Goal: Task Accomplishment & Management: Use online tool/utility

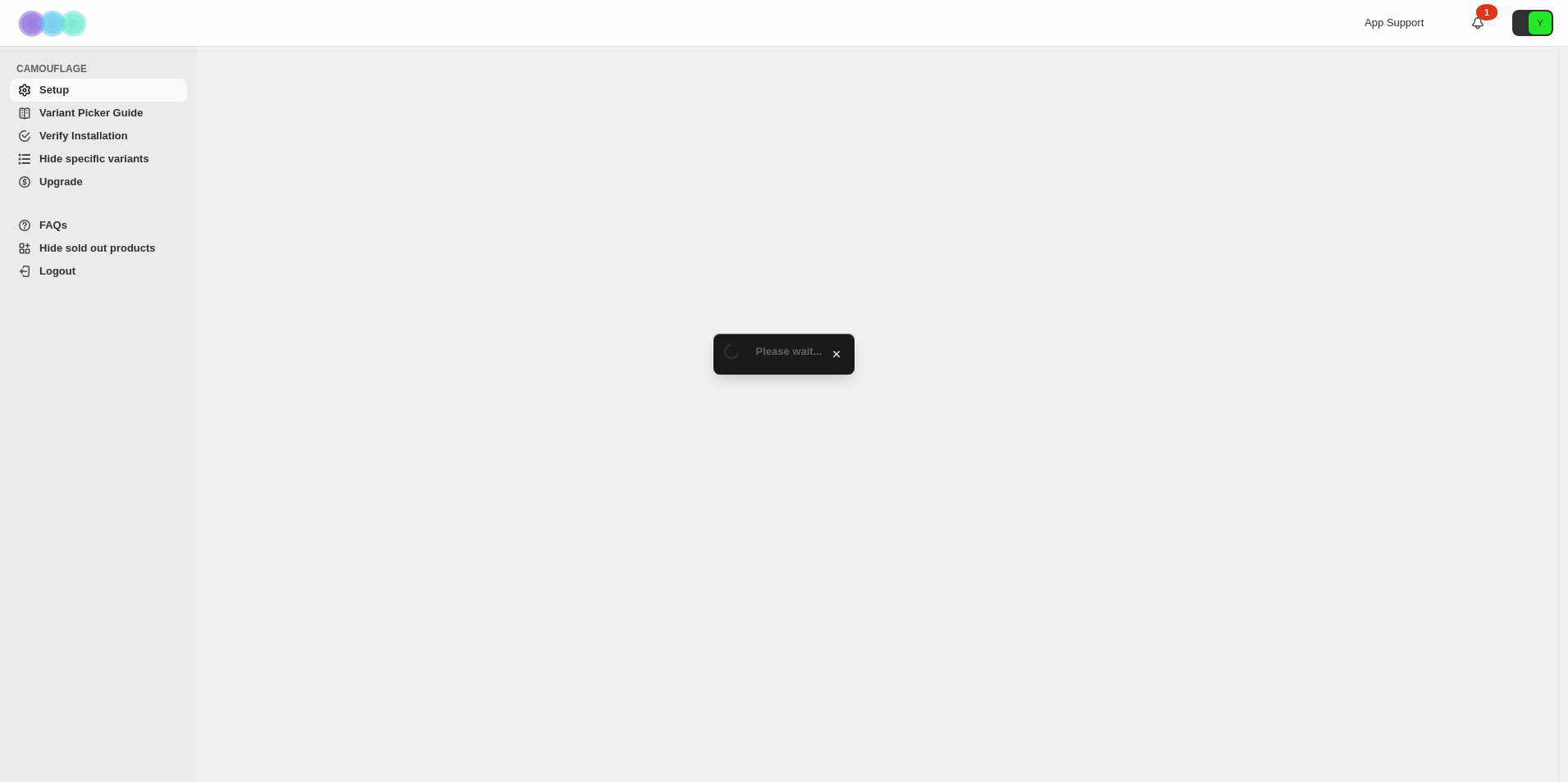
select select "******"
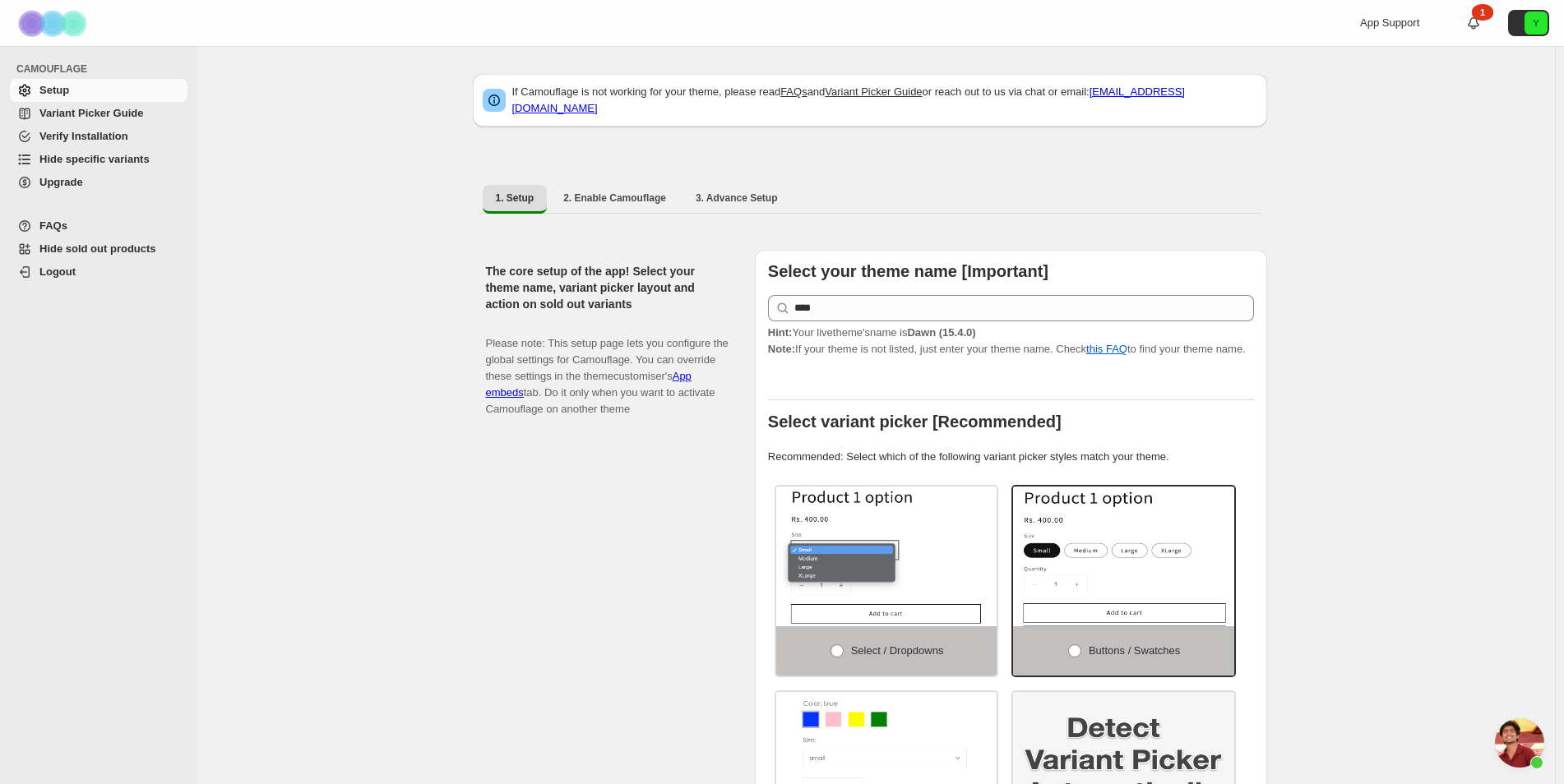
scroll to position [3821, 0]
click at [102, 160] on span "Hide specific variants" at bounding box center [95, 159] width 110 height 12
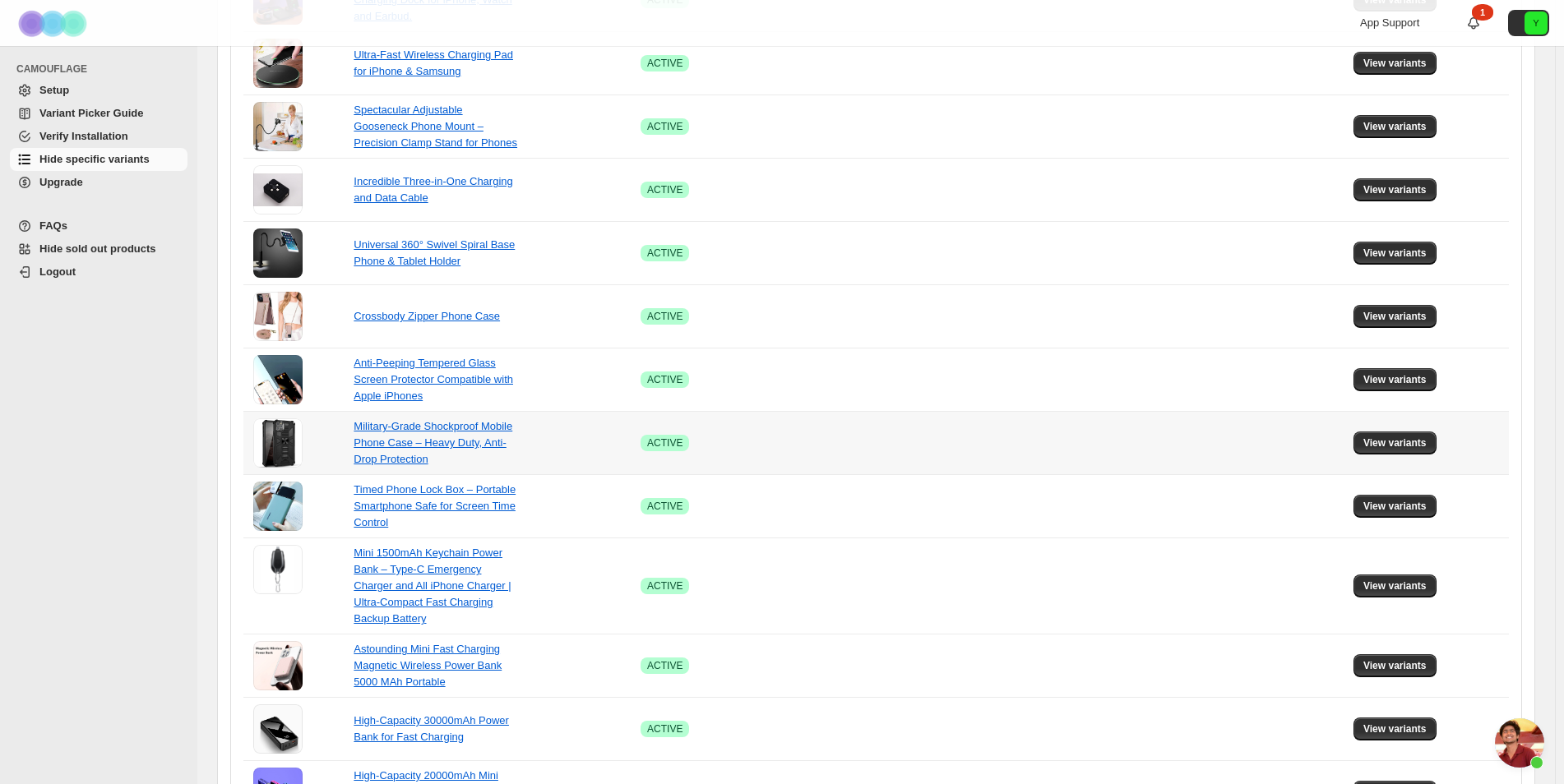
scroll to position [936, 0]
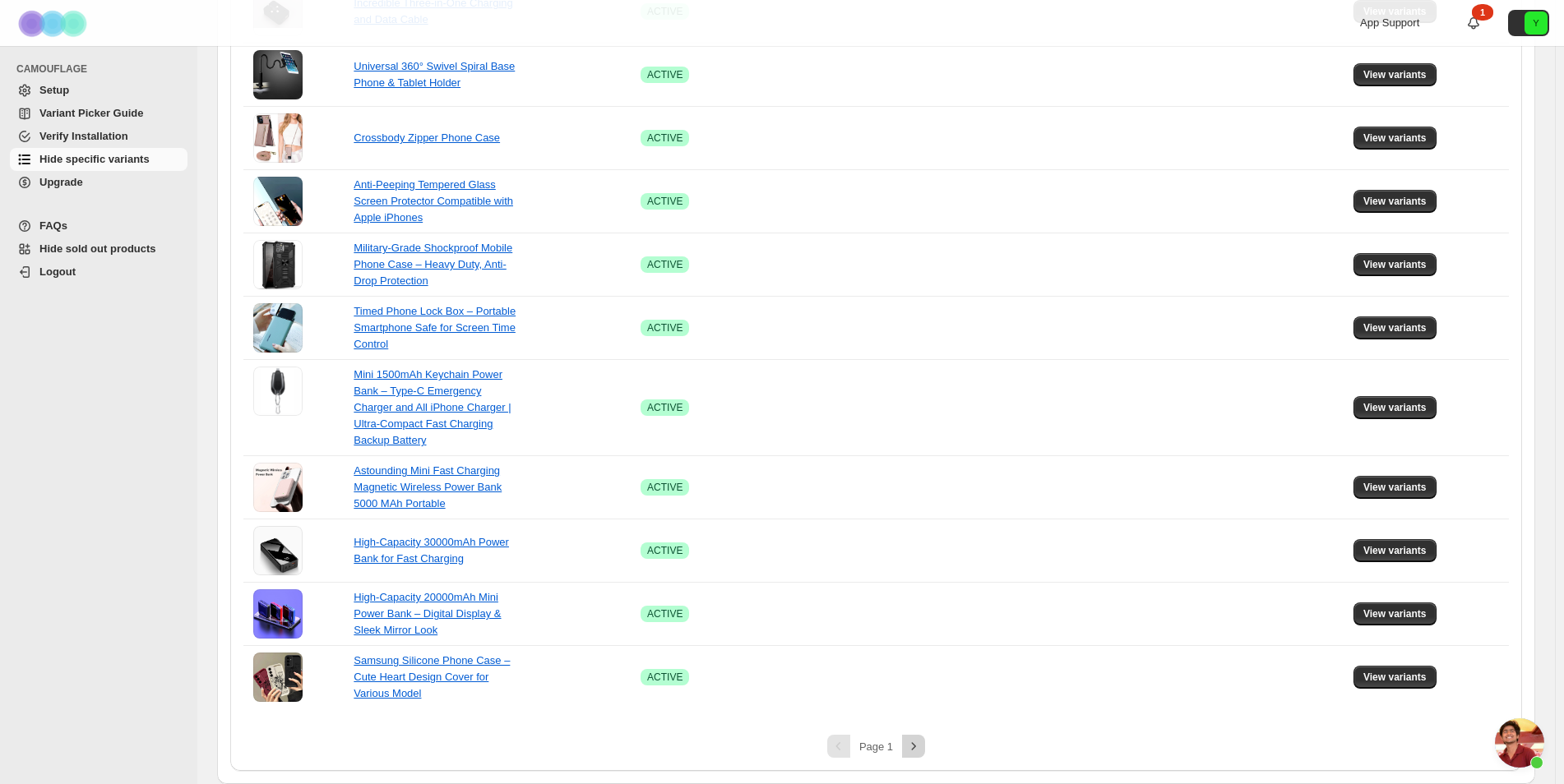
click at [925, 752] on button "Next" at bounding box center [913, 746] width 23 height 23
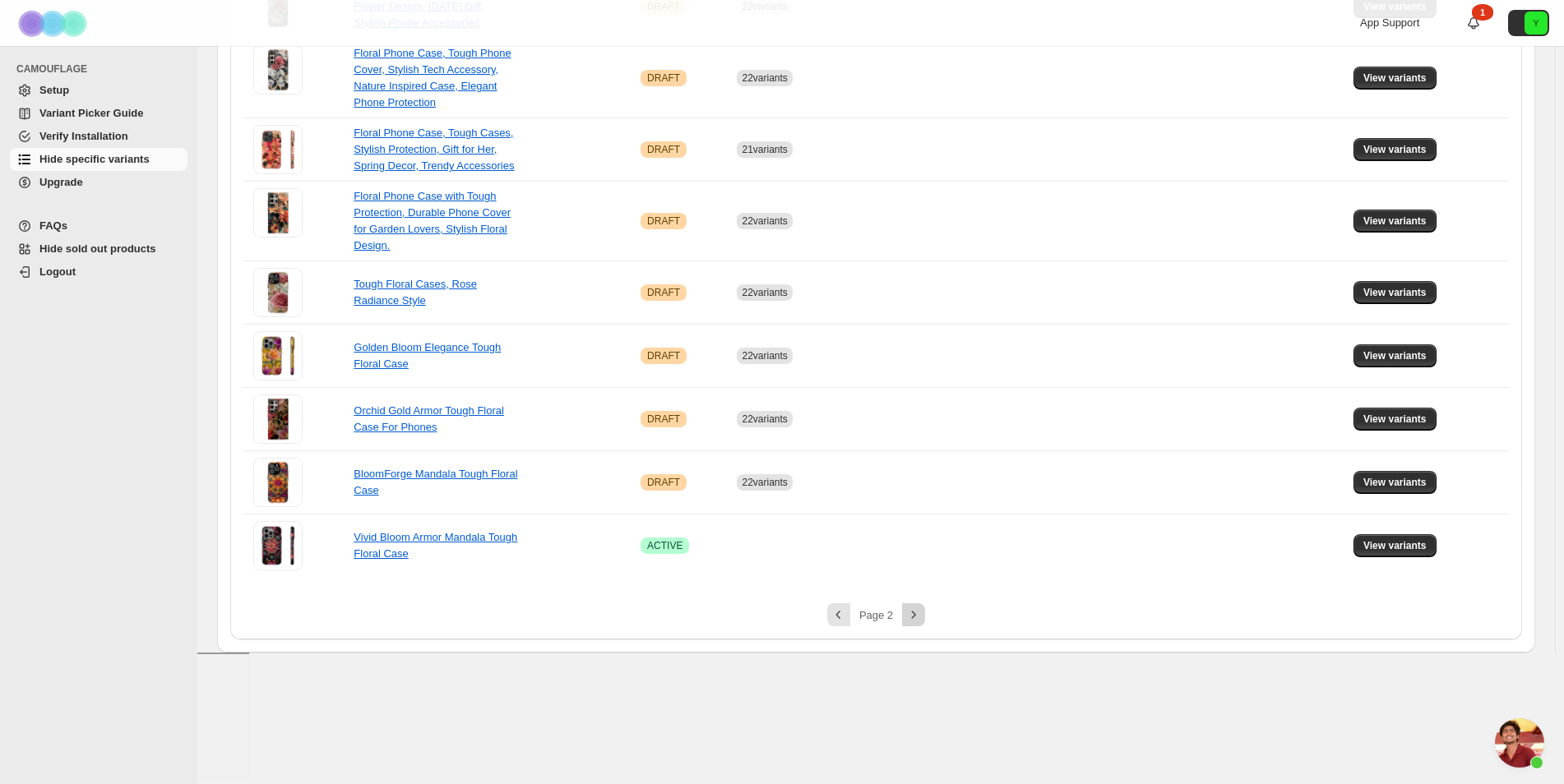
scroll to position [429, 0]
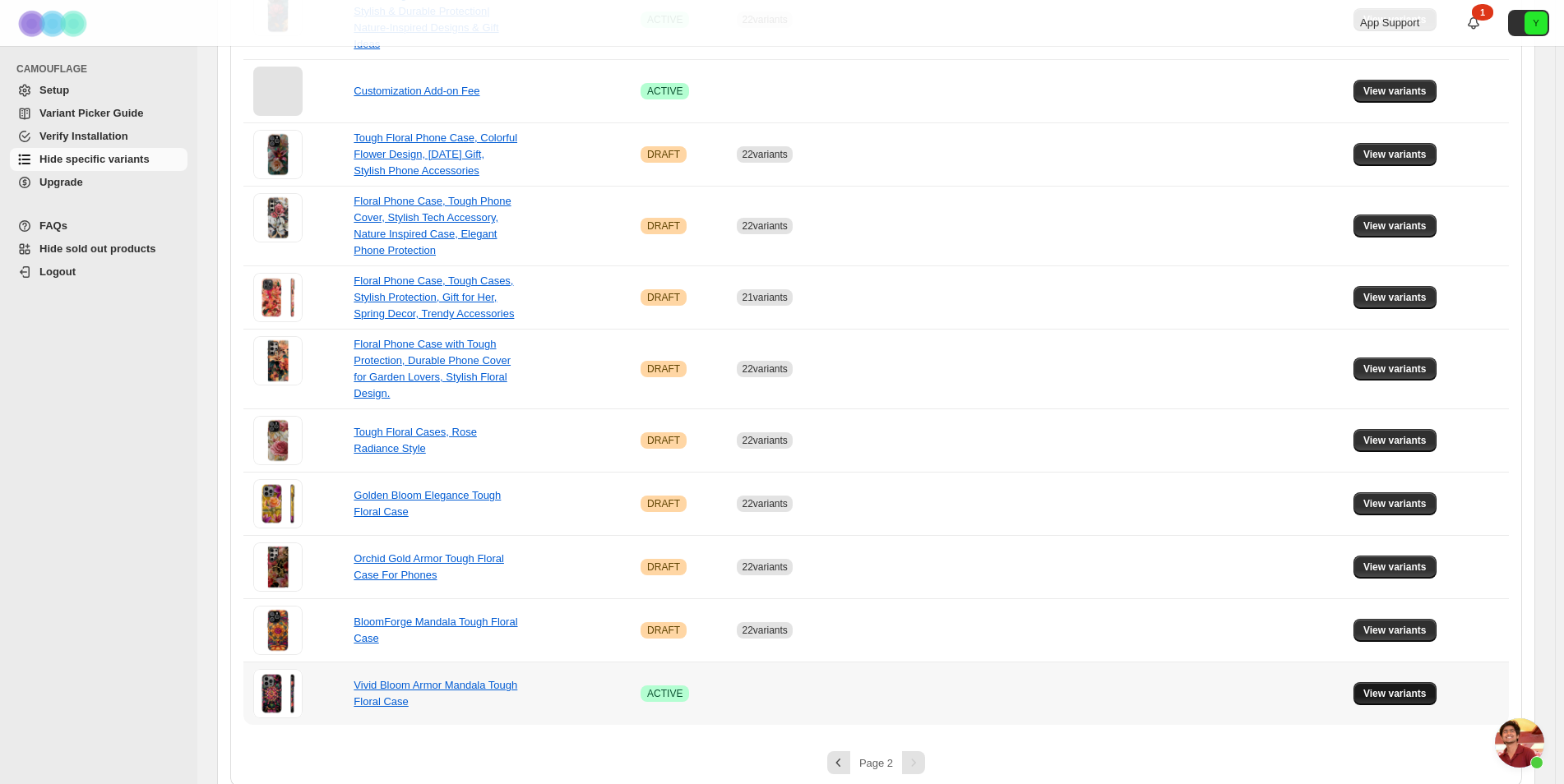
click at [1379, 687] on span "View variants" at bounding box center [1395, 693] width 63 height 13
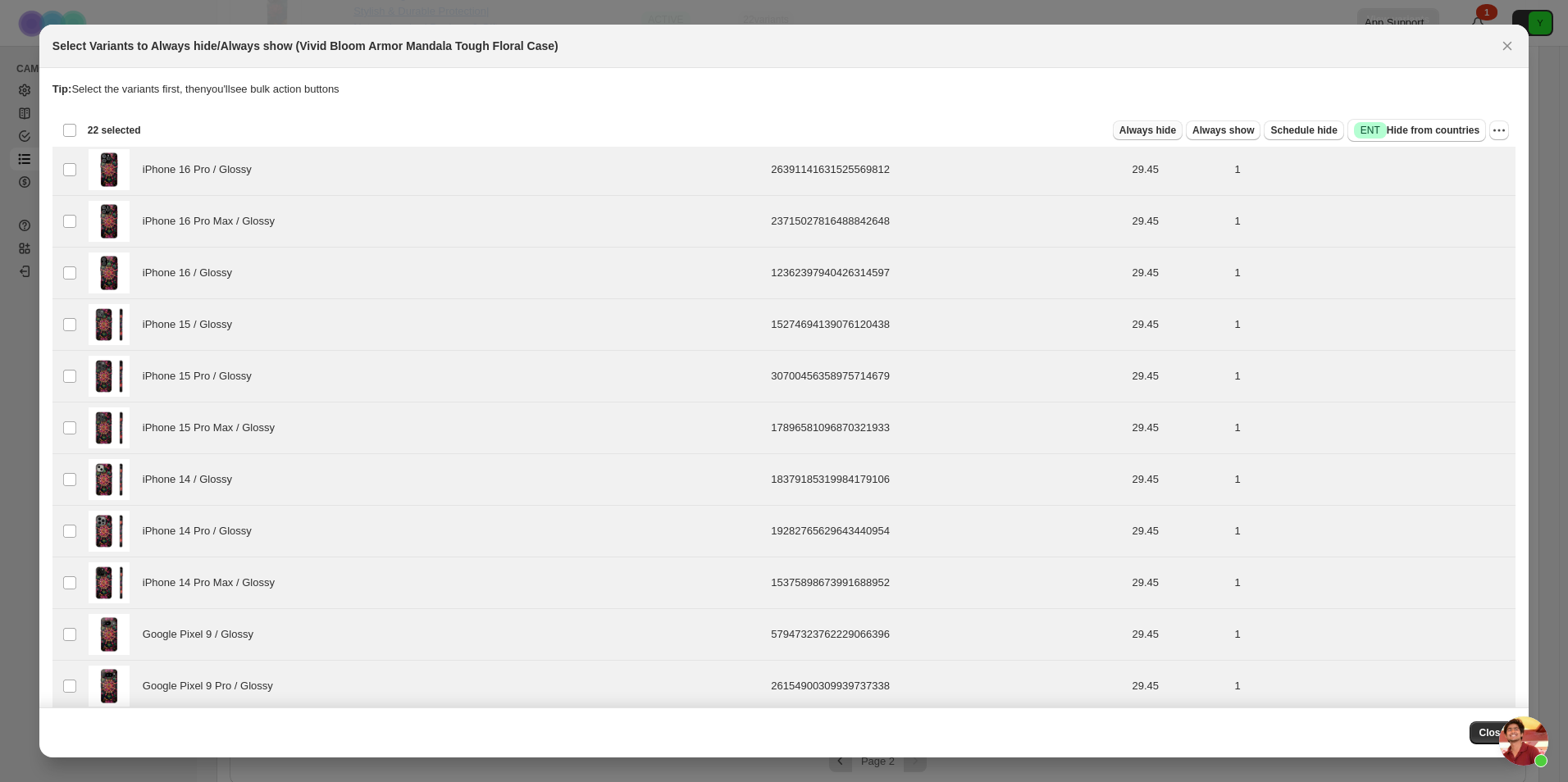
click at [1144, 133] on span "Always hide" at bounding box center [1147, 130] width 57 height 13
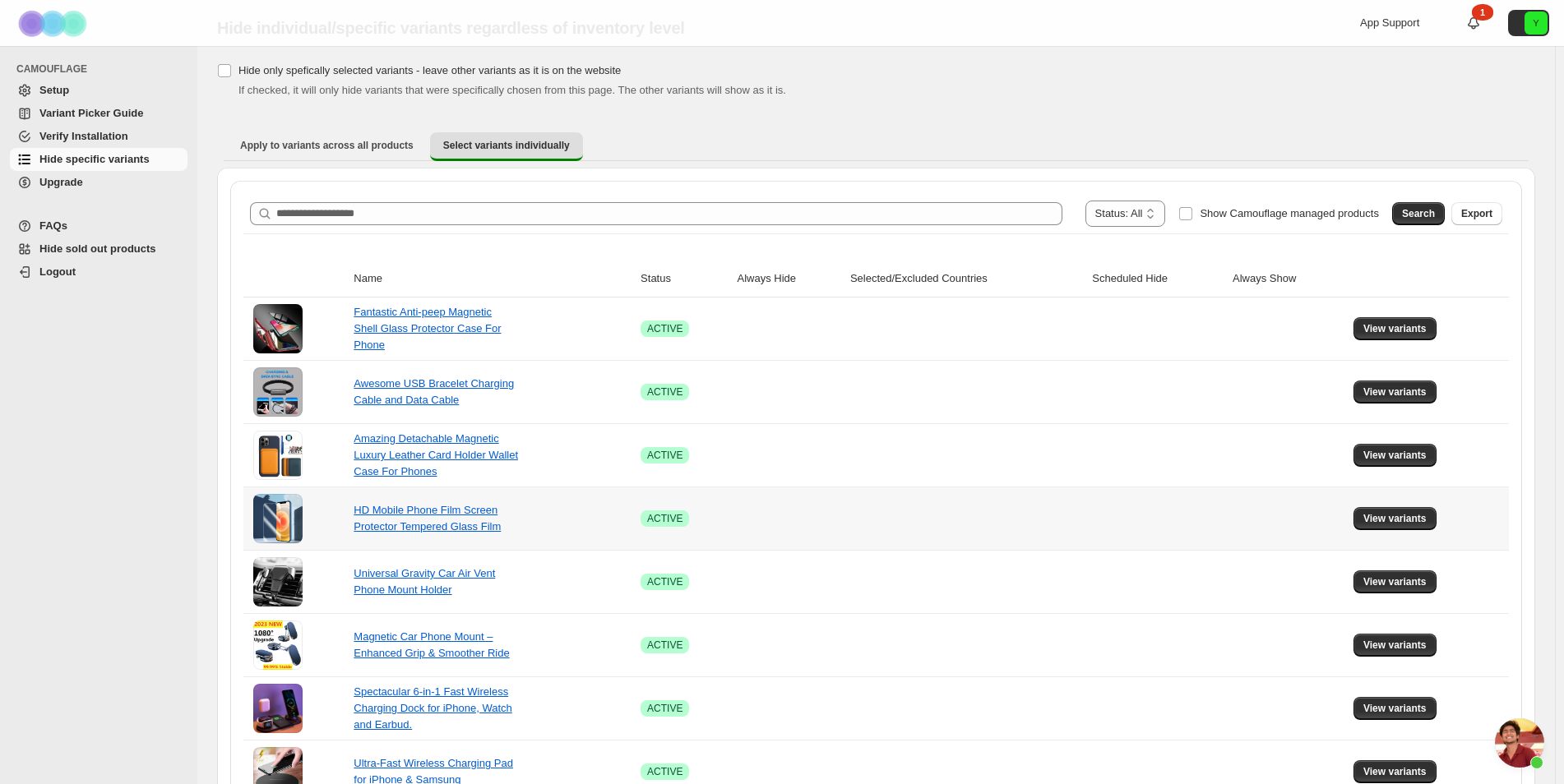
scroll to position [467, 0]
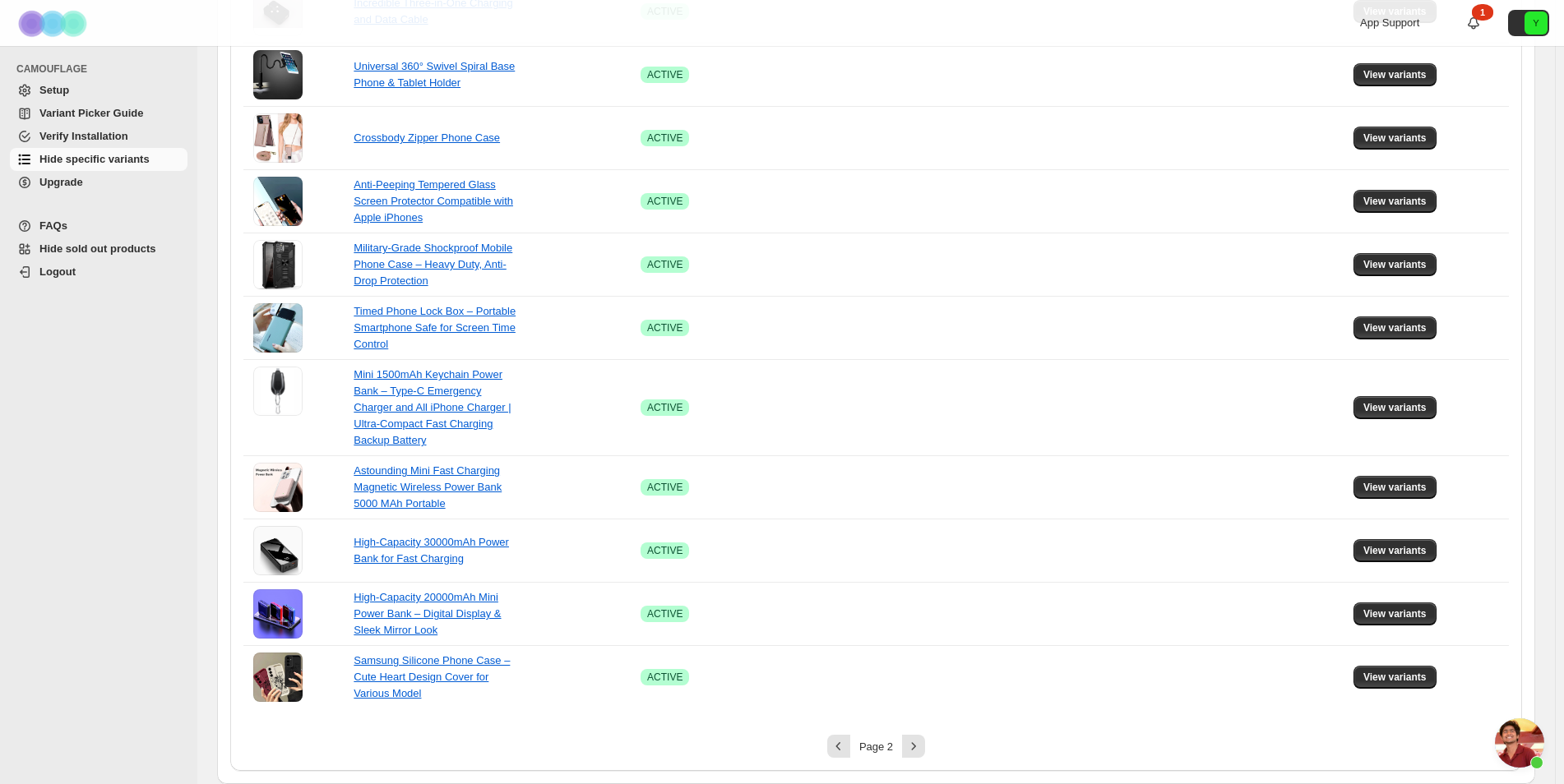
click at [837, 746] on icon "Previous" at bounding box center [838, 746] width 16 height 16
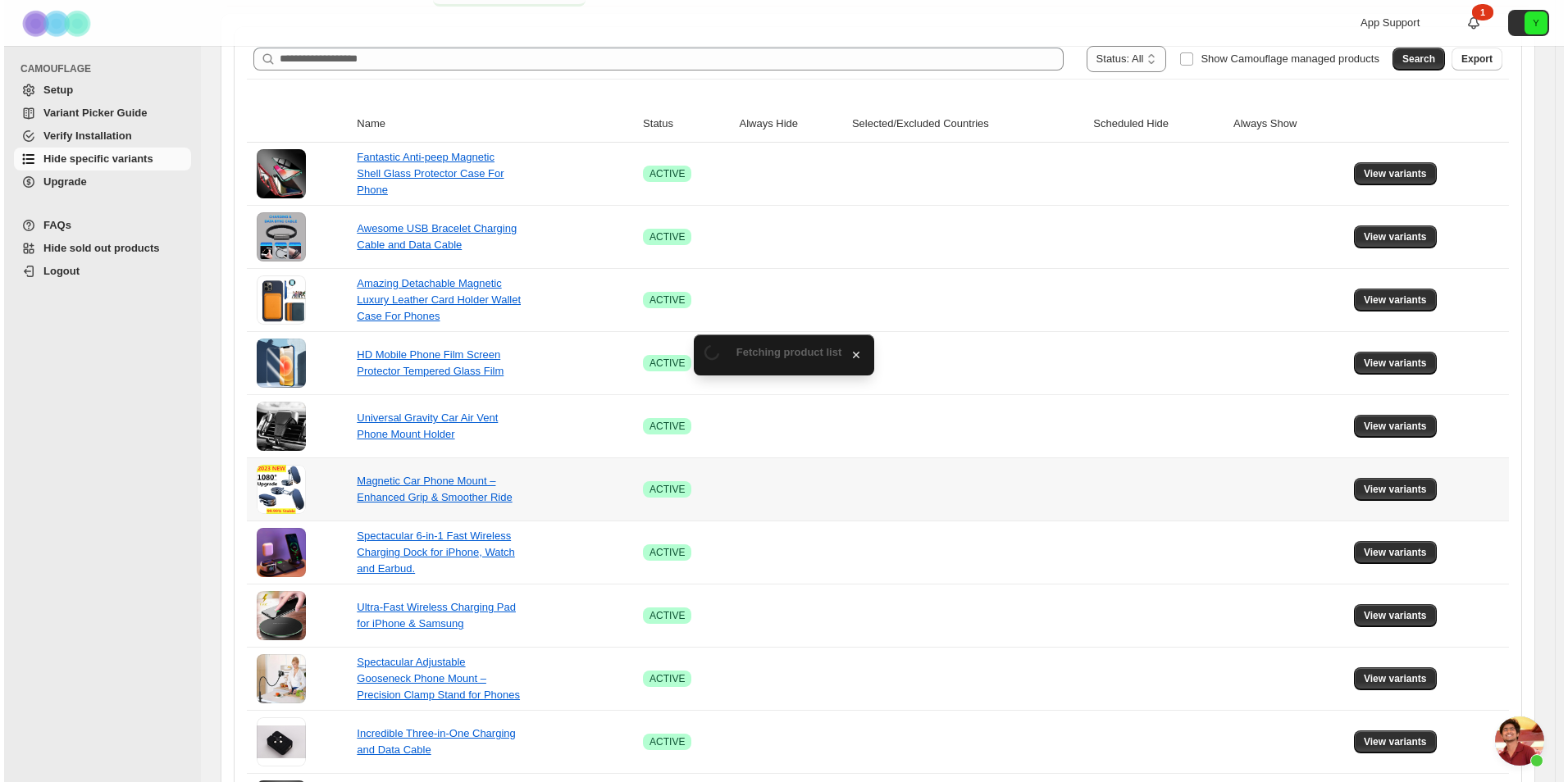
scroll to position [0, 0]
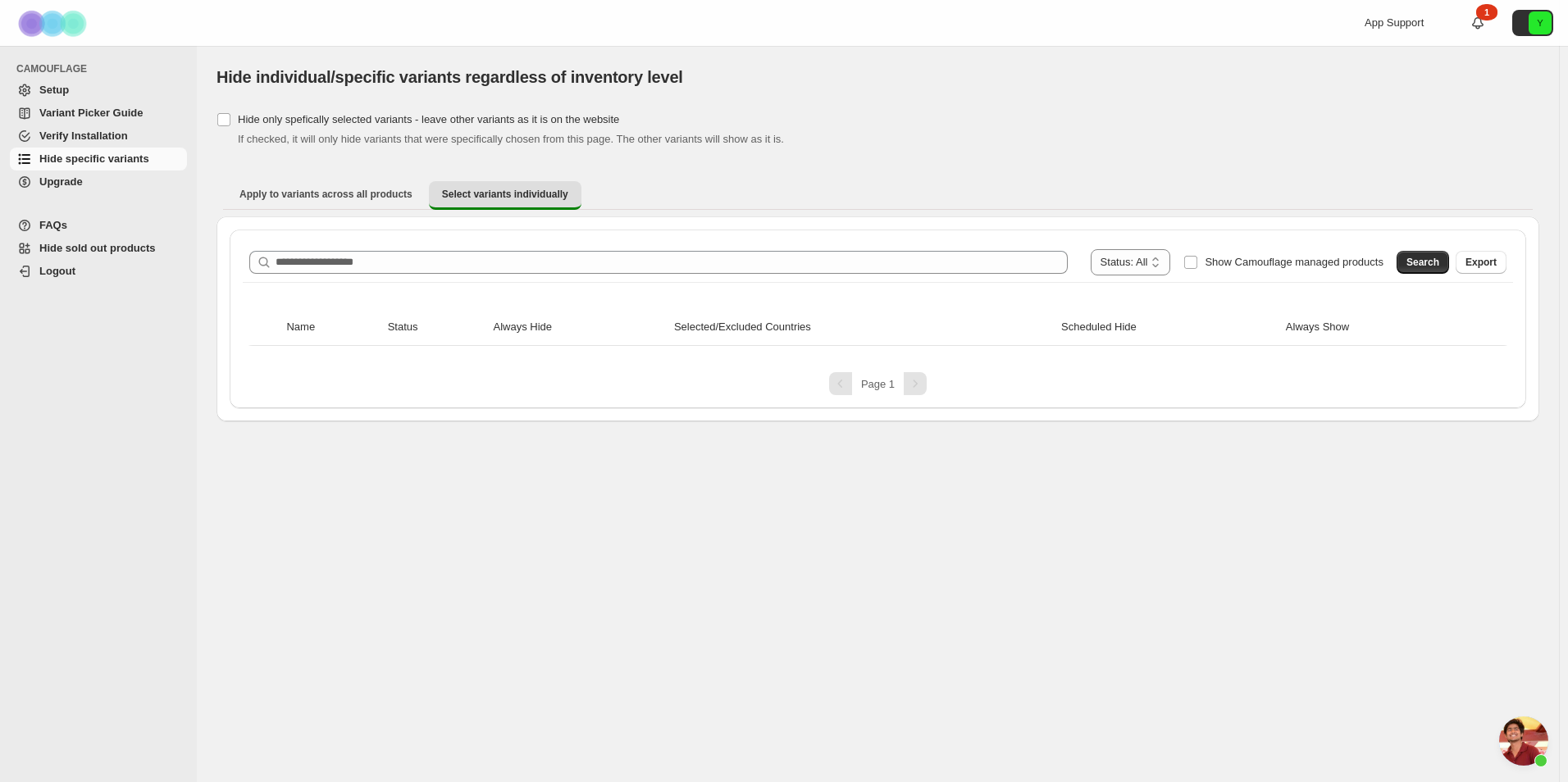
click at [906, 388] on div "Pagination" at bounding box center [915, 384] width 23 height 23
click at [100, 152] on span "Hide specific variants" at bounding box center [95, 158] width 110 height 12
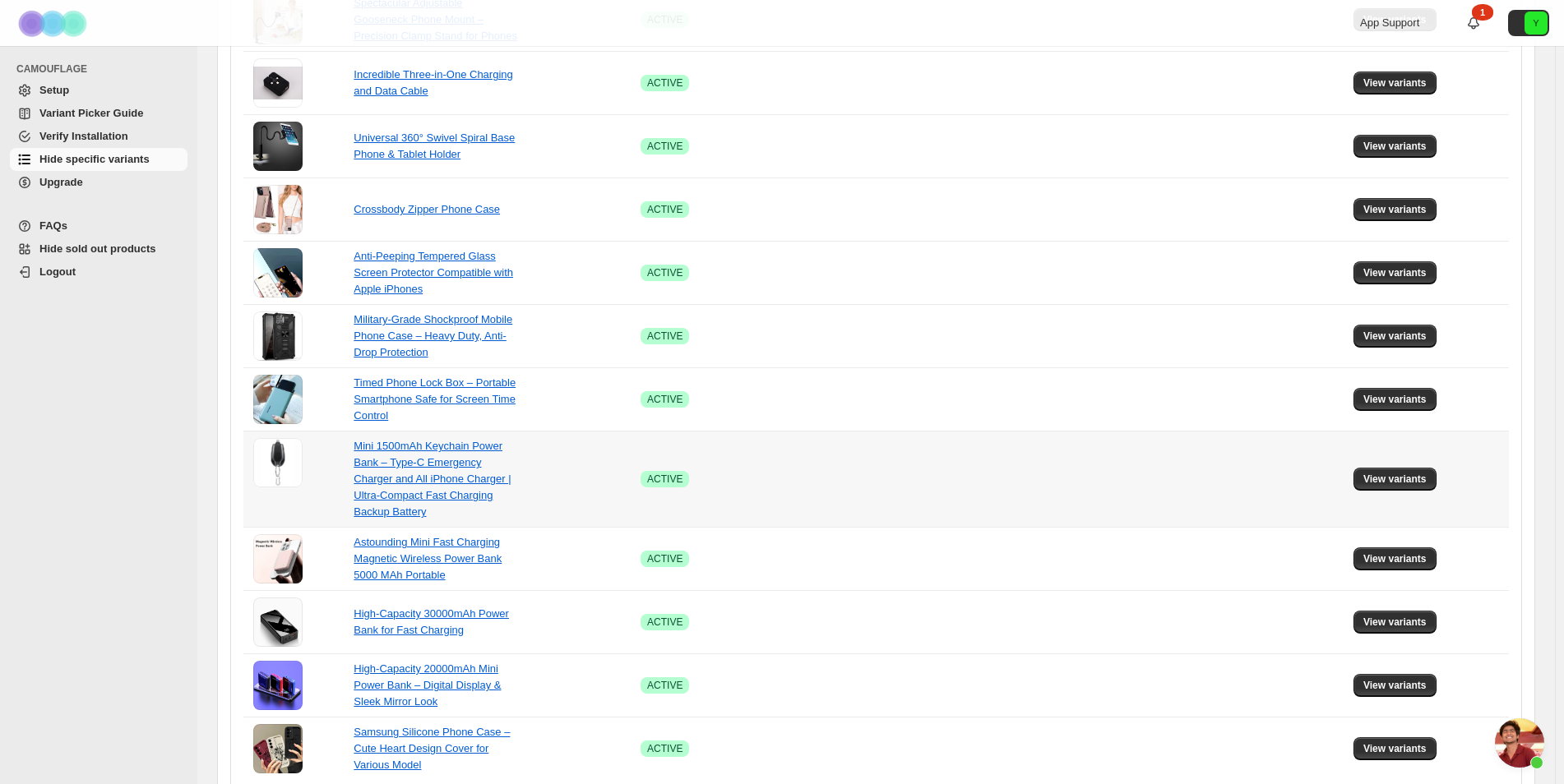
scroll to position [936, 0]
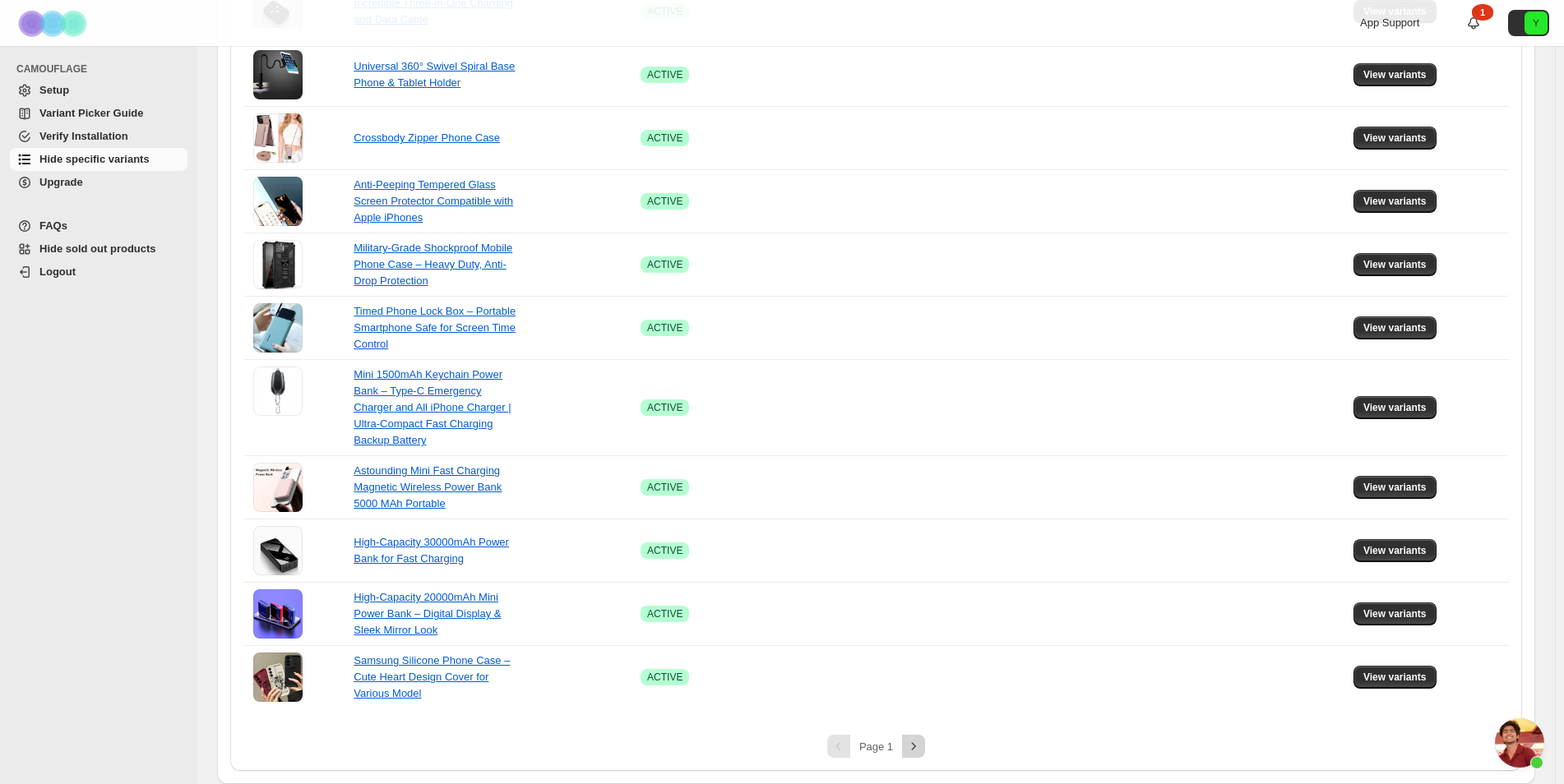
click at [913, 746] on icon "Next" at bounding box center [913, 746] width 16 height 16
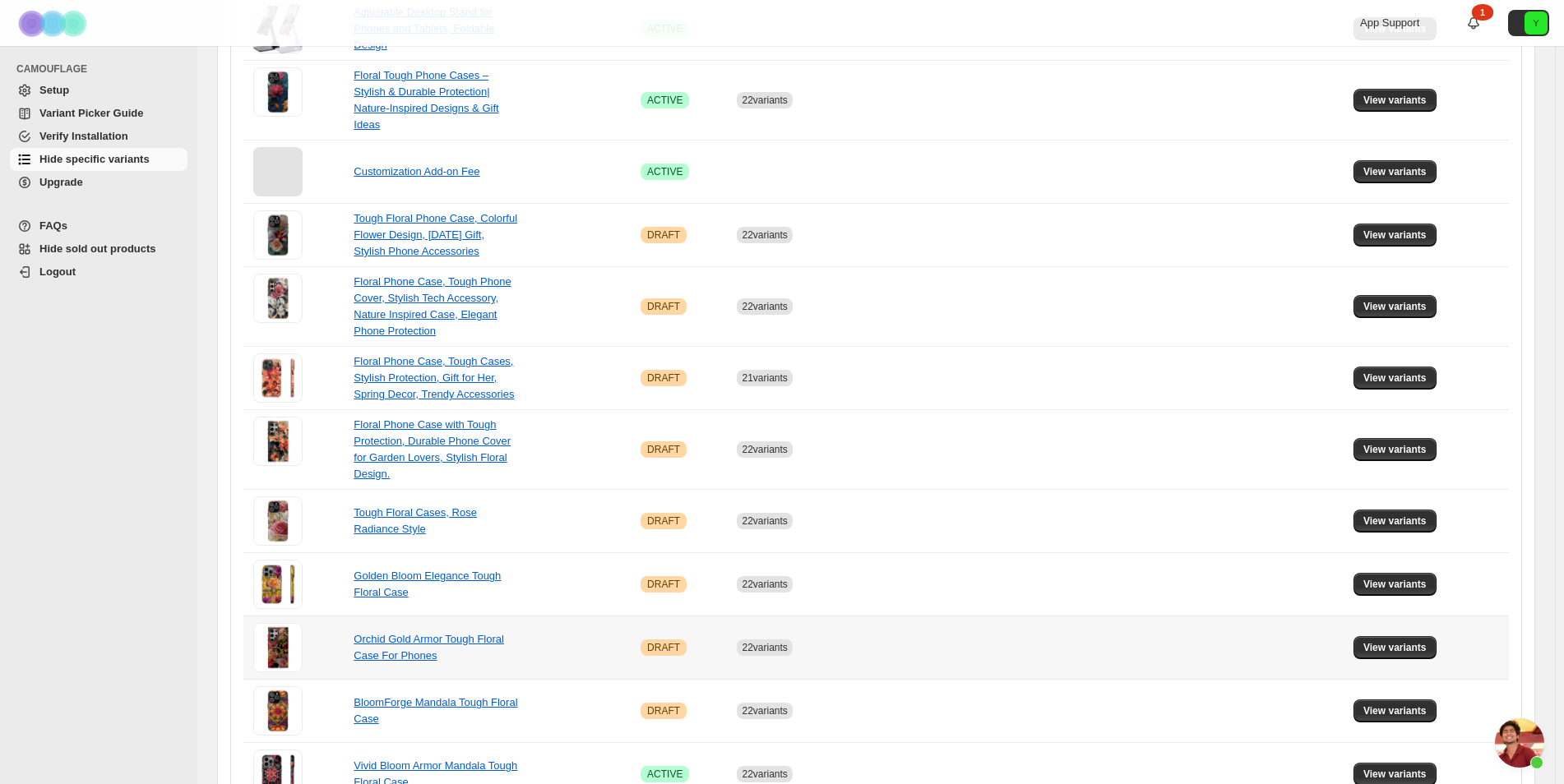
scroll to position [429, 0]
